Goal: Task Accomplishment & Management: Use online tool/utility

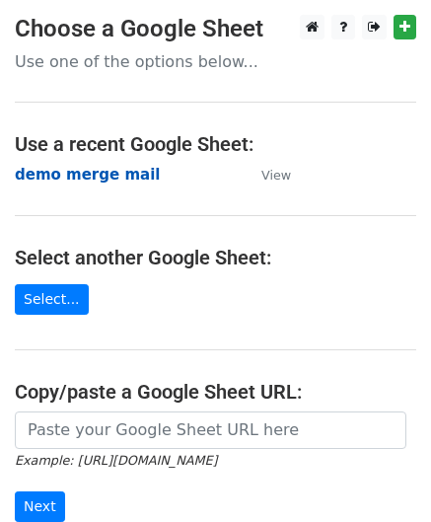
click at [67, 174] on strong "demo merge mail" at bounding box center [87, 175] width 145 height 18
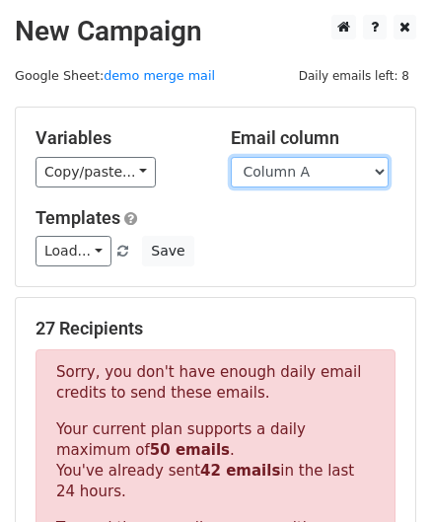
click at [353, 161] on select "Column A" at bounding box center [310, 172] width 158 height 31
click at [231, 157] on select "Column A" at bounding box center [310, 172] width 158 height 31
click at [328, 175] on select "Column A" at bounding box center [310, 172] width 158 height 31
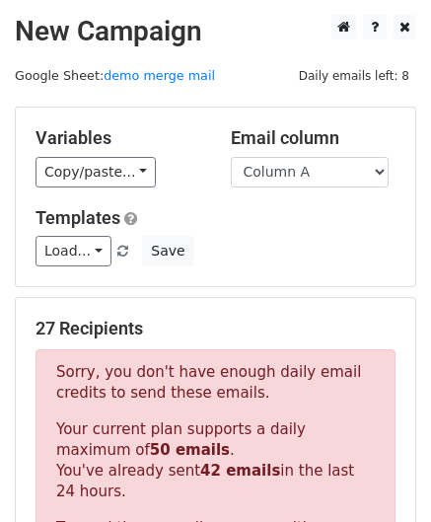
click at [302, 227] on h5 "Templates" at bounding box center [216, 218] width 360 height 22
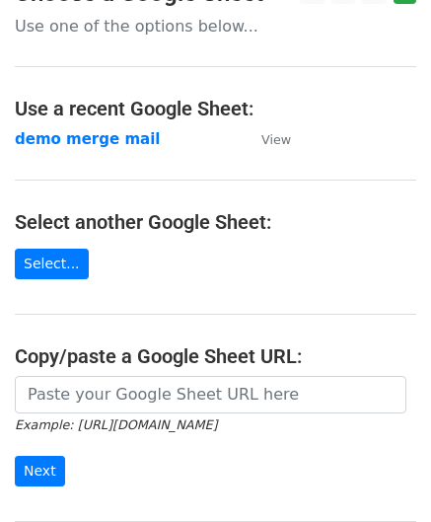
scroll to position [26, 0]
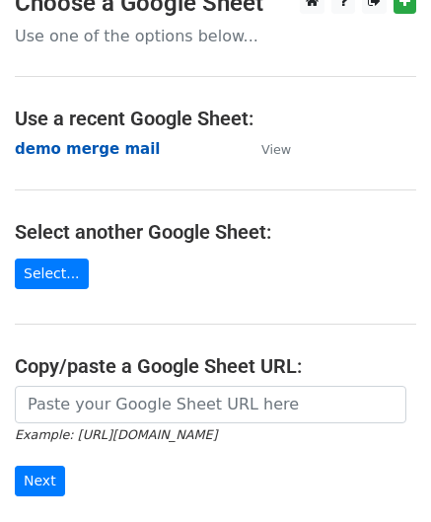
click at [79, 153] on strong "demo merge mail" at bounding box center [87, 149] width 145 height 18
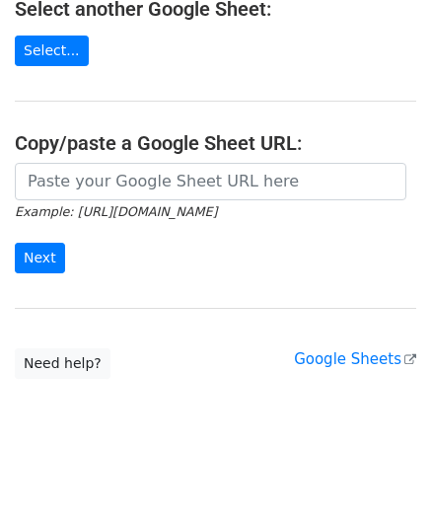
scroll to position [259, 0]
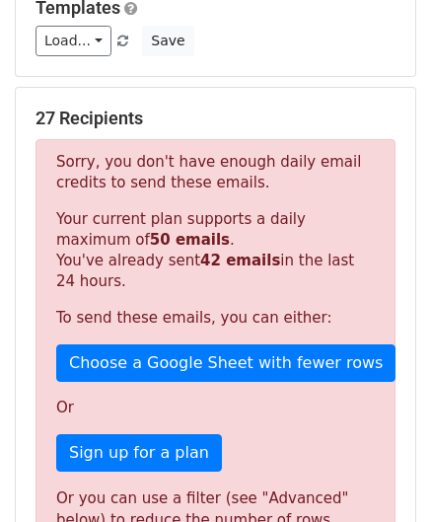
scroll to position [211, 0]
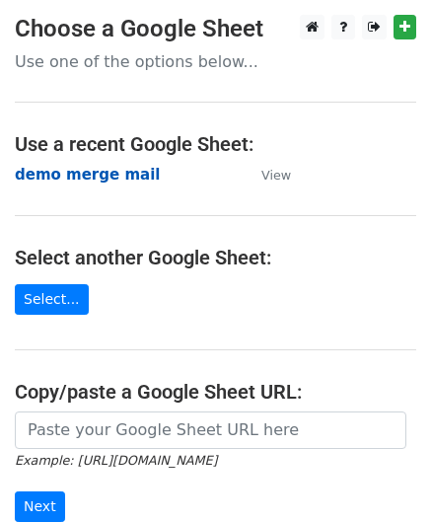
click at [71, 176] on strong "demo merge mail" at bounding box center [87, 175] width 145 height 18
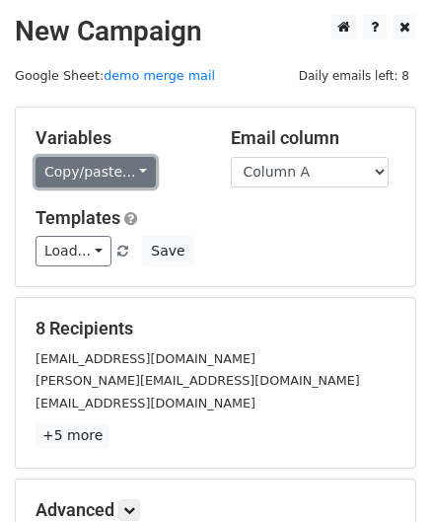
click at [126, 167] on link "Copy/paste..." at bounding box center [96, 172] width 120 height 31
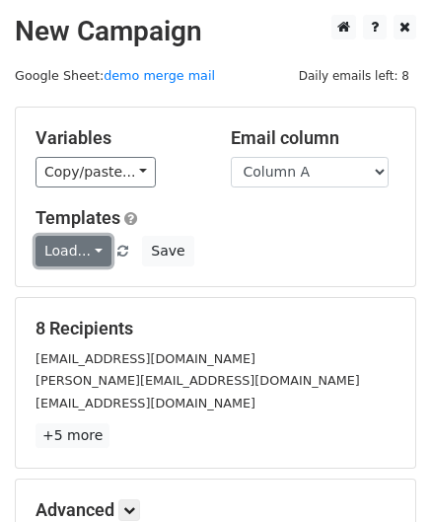
click at [85, 253] on link "Load..." at bounding box center [74, 251] width 76 height 31
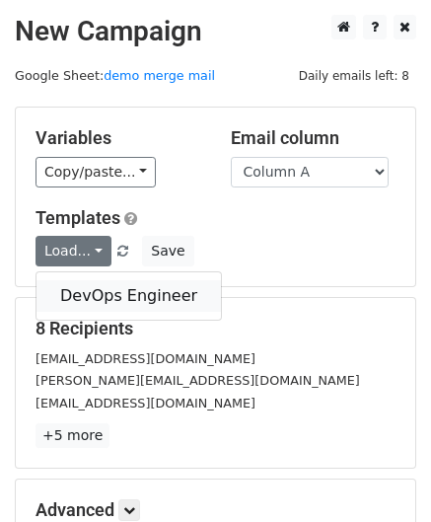
click at [85, 280] on link "DevOps Engineer" at bounding box center [129, 296] width 185 height 32
